Goal: Task Accomplishment & Management: Use online tool/utility

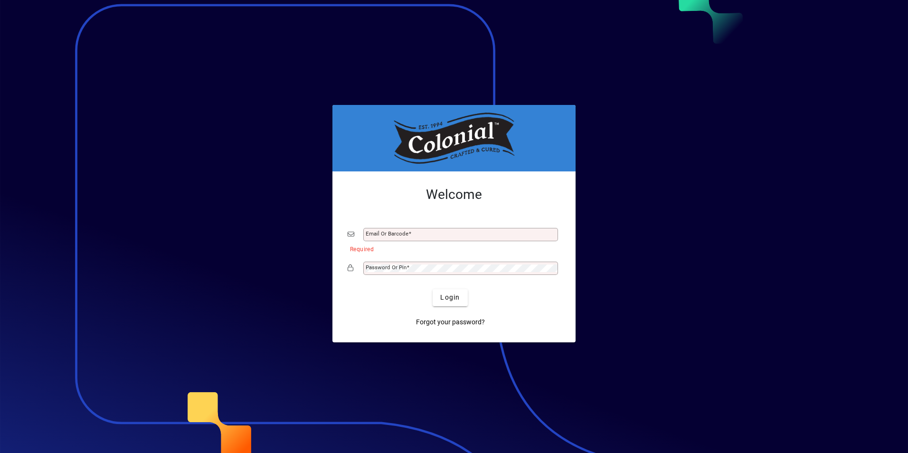
click at [375, 240] on div "Email or Barcode" at bounding box center [460, 234] width 195 height 13
drag, startPoint x: 373, startPoint y: 239, endPoint x: 381, endPoint y: 241, distance: 8.9
click at [374, 239] on div "Email or Barcode" at bounding box center [460, 234] width 195 height 13
click at [381, 236] on input "Email or Barcode" at bounding box center [462, 235] width 192 height 8
type input "**********"
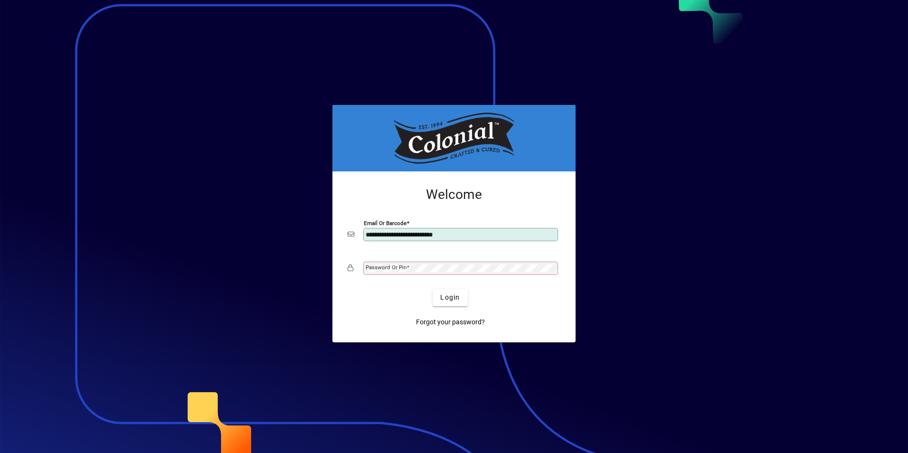
click at [397, 267] on mat-label "Password or Pin" at bounding box center [386, 267] width 41 height 7
click at [460, 267] on span "submit" at bounding box center [450, 297] width 35 height 23
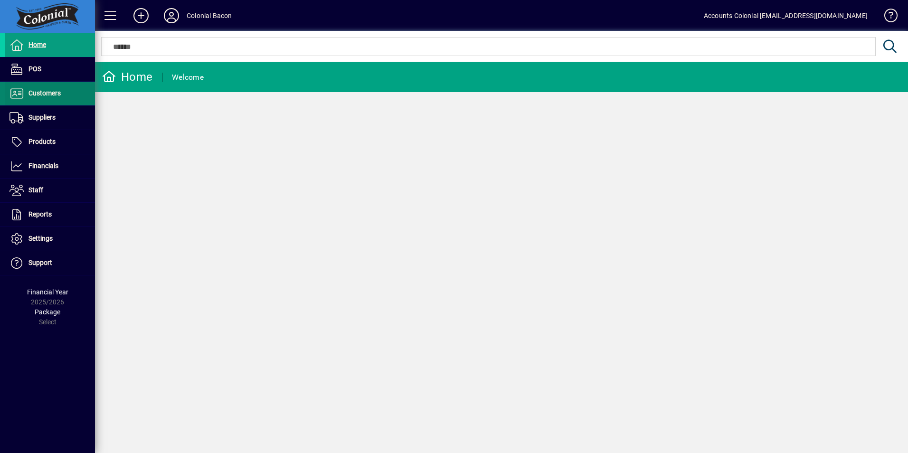
click at [54, 96] on span "Customers" at bounding box center [44, 93] width 32 height 8
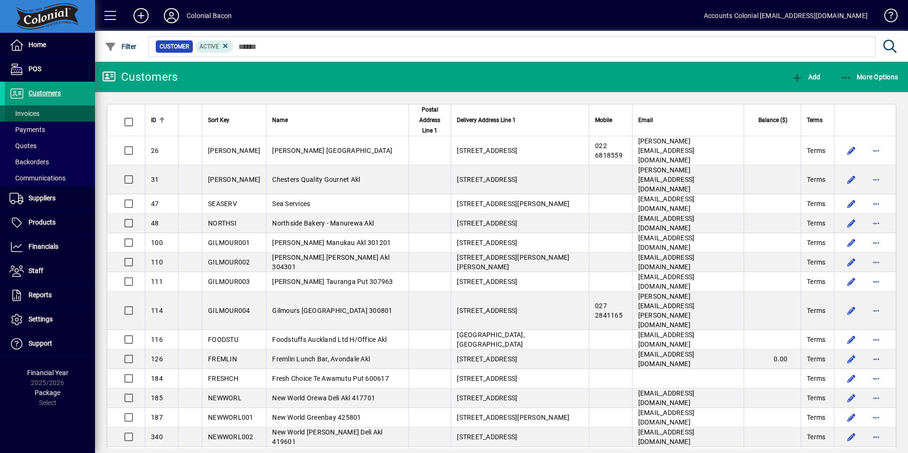
click at [36, 115] on span "Invoices" at bounding box center [24, 114] width 30 height 8
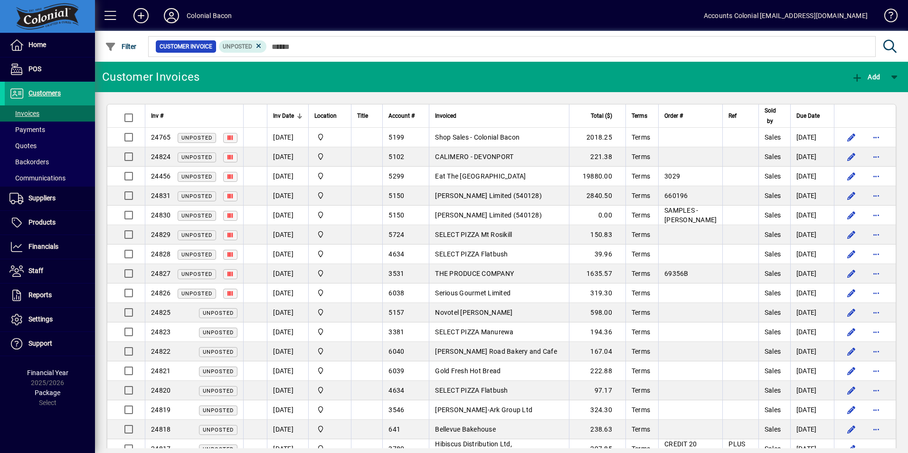
click at [283, 113] on span "Inv Date" at bounding box center [283, 116] width 21 height 10
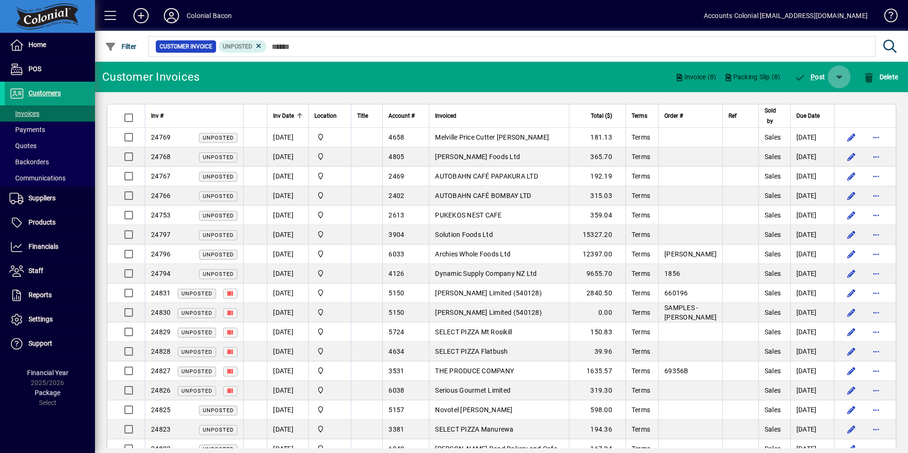
click at [841, 72] on span "button" at bounding box center [839, 77] width 23 height 23
click at [824, 102] on span "P ost & Email" at bounding box center [812, 102] width 57 height 8
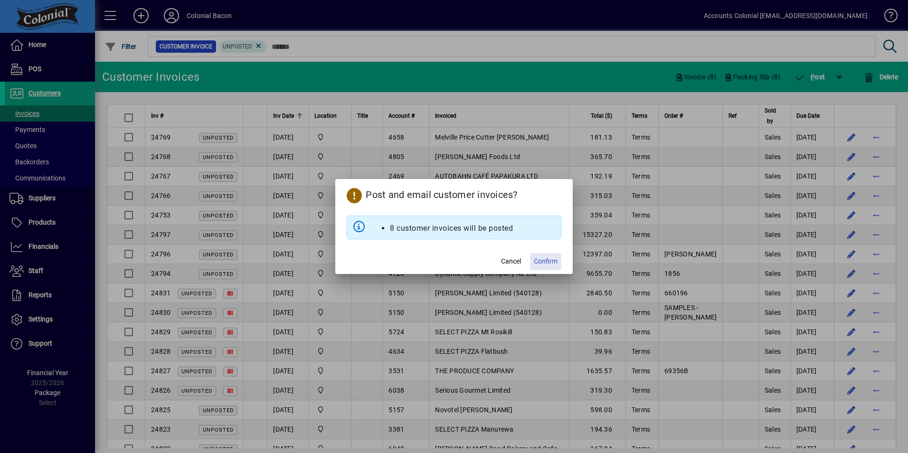
click at [547, 263] on span "Confirm" at bounding box center [546, 261] width 24 height 10
